Goal: Task Accomplishment & Management: Manage account settings

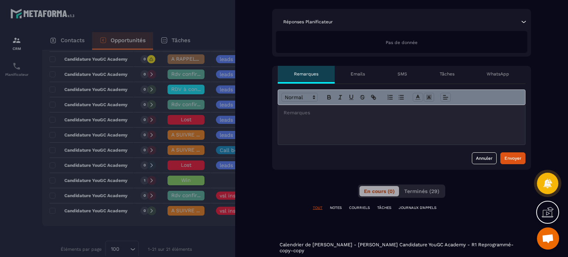
scroll to position [185, 0]
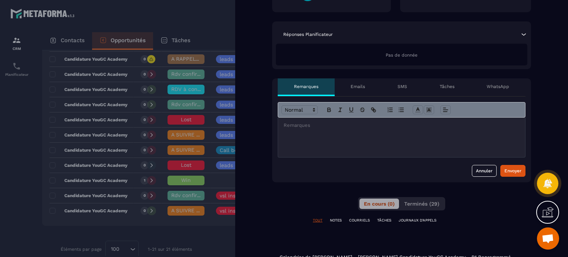
click at [141, 168] on div at bounding box center [284, 128] width 568 height 257
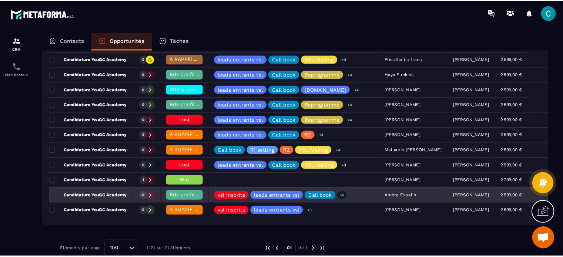
scroll to position [246, 0]
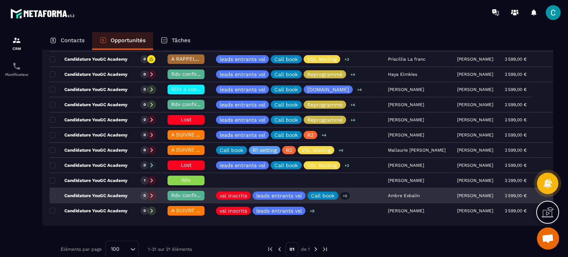
click at [188, 195] on span "Rdv confirmé ✅" at bounding box center [192, 195] width 42 height 6
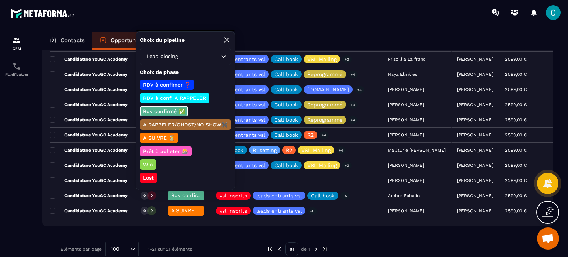
click at [147, 174] on p "Lost" at bounding box center [148, 177] width 13 height 7
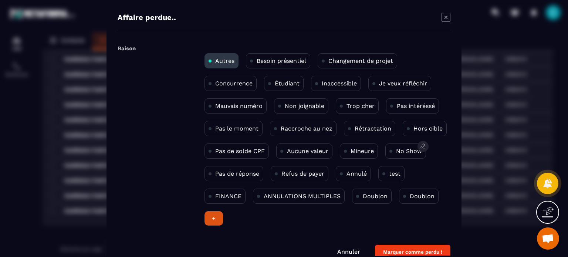
click at [405, 150] on p "No Show" at bounding box center [409, 151] width 26 height 7
click at [395, 252] on button "Marquer comme perdu !" at bounding box center [412, 252] width 75 height 14
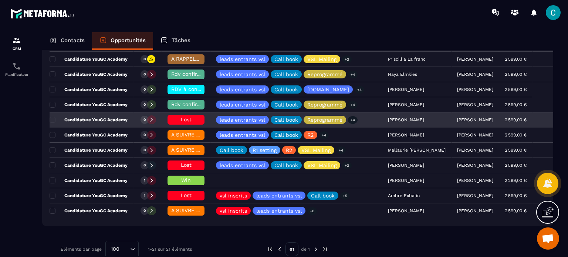
click at [189, 117] on span "Lost" at bounding box center [186, 120] width 11 height 6
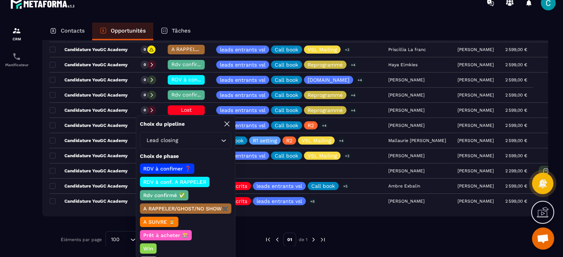
scroll to position [24, 0]
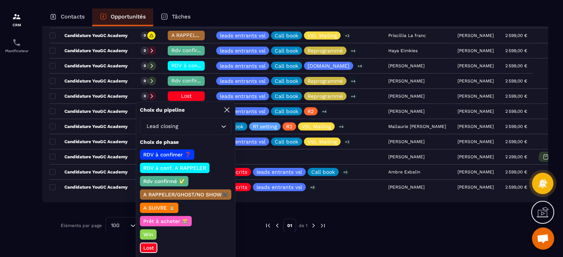
click at [168, 205] on p "A SUIVRE ⏳" at bounding box center [159, 207] width 34 height 7
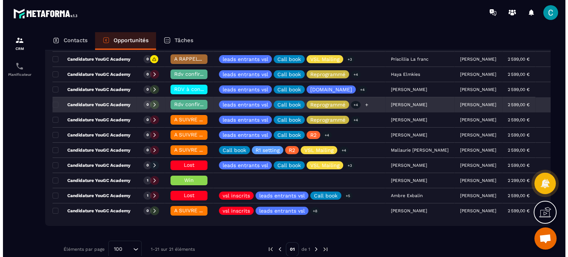
scroll to position [0, 0]
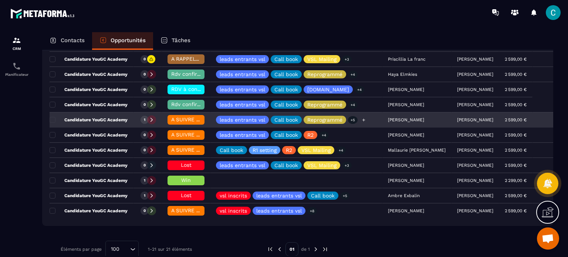
click at [372, 115] on div "leads entrants vsl Call book Reprogrammé +5" at bounding box center [297, 120] width 172 height 15
click at [400, 114] on div "[PERSON_NAME]" at bounding box center [417, 120] width 69 height 15
